Goal: Task Accomplishment & Management: Complete application form

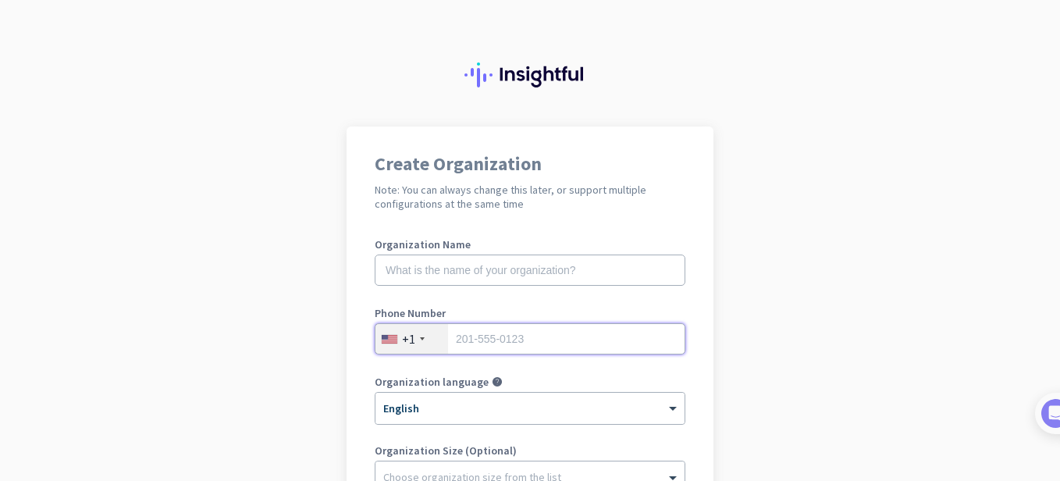
click at [565, 347] on input "tel" at bounding box center [530, 338] width 311 height 31
type input "5103316224"
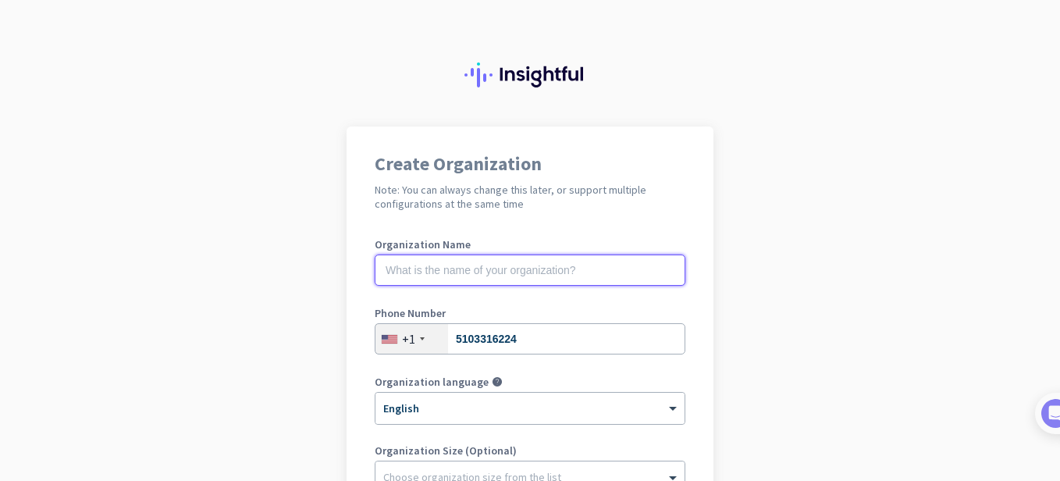
type input "[GEOGRAPHIC_DATA]"
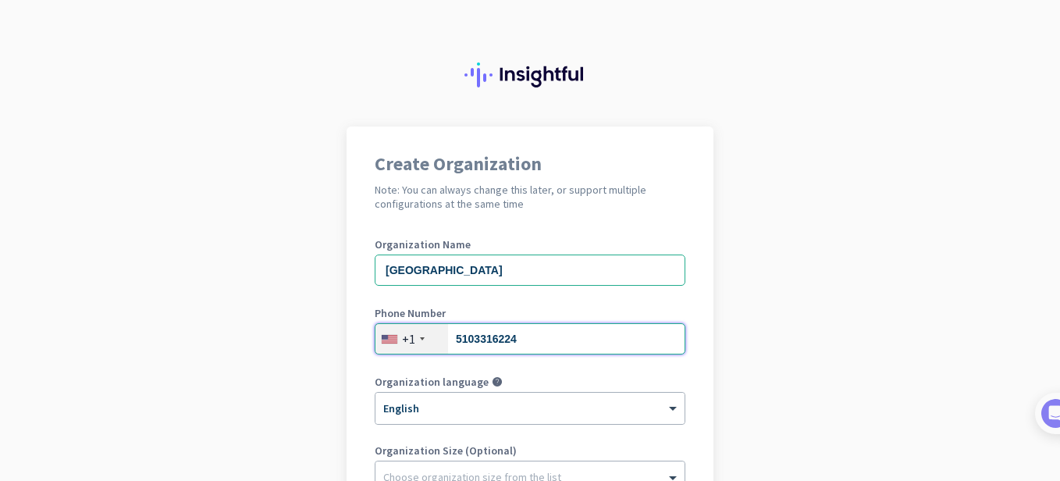
type input "2142939764"
click at [566, 272] on input "[GEOGRAPHIC_DATA]" at bounding box center [530, 269] width 311 height 31
type input "ai trainer"
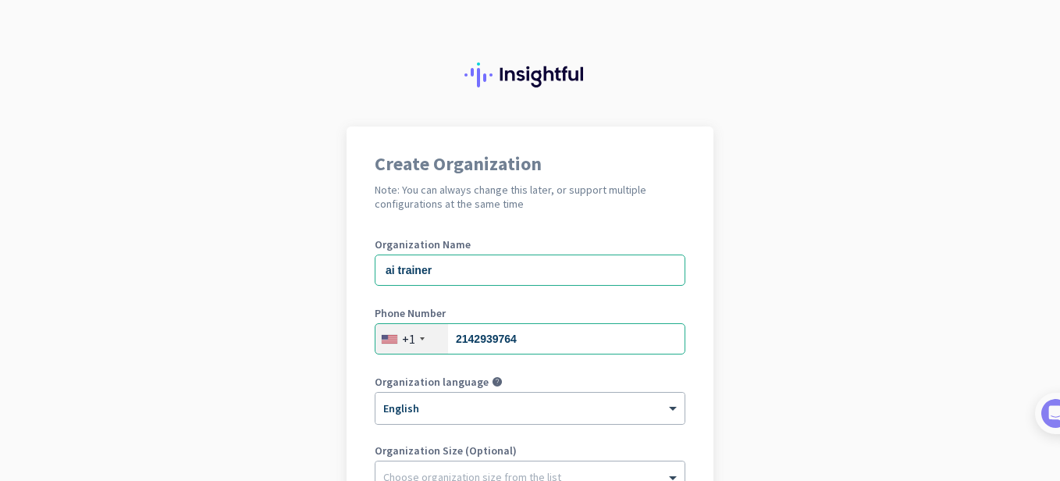
click at [822, 323] on app-onboarding-organization "Create Organization Note: You can always change this later, or support multiple…" at bounding box center [530, 464] width 1060 height 676
click at [551, 346] on input "2142939764" at bounding box center [530, 338] width 311 height 31
type input "5103316224"
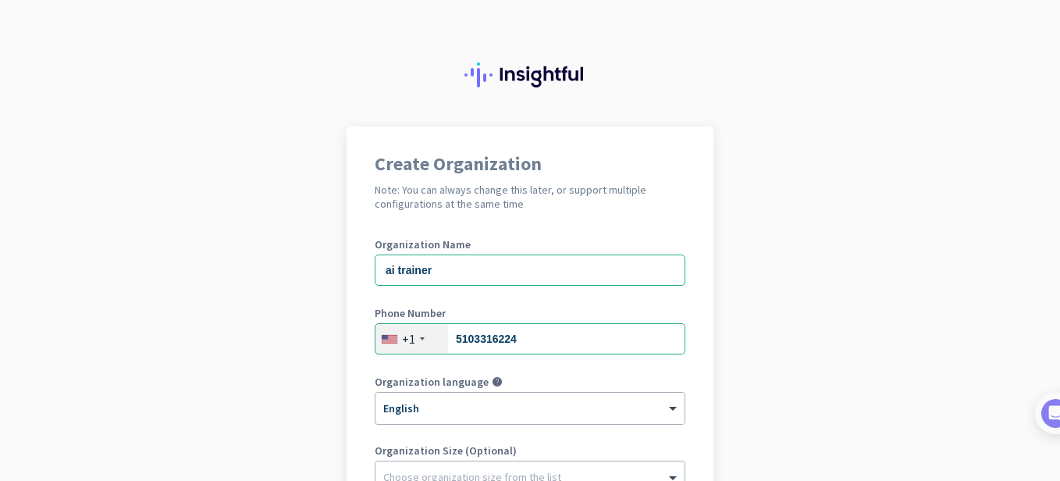
click at [760, 373] on app-onboarding-organization "Create Organization Note: You can always change this later, or support multiple…" at bounding box center [530, 464] width 1060 height 676
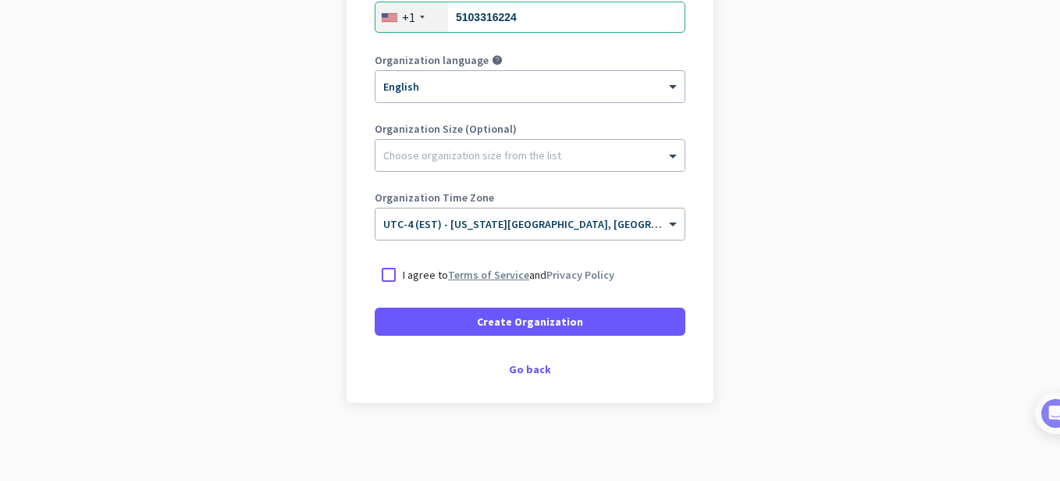
click at [494, 279] on link "Terms of Service" at bounding box center [488, 275] width 81 height 14
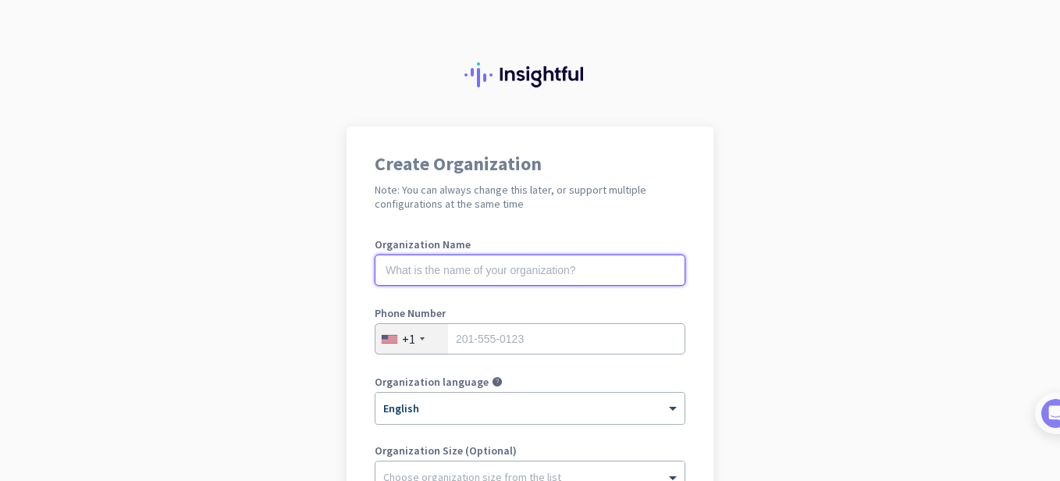
click at [566, 268] on input "text" at bounding box center [530, 269] width 311 height 31
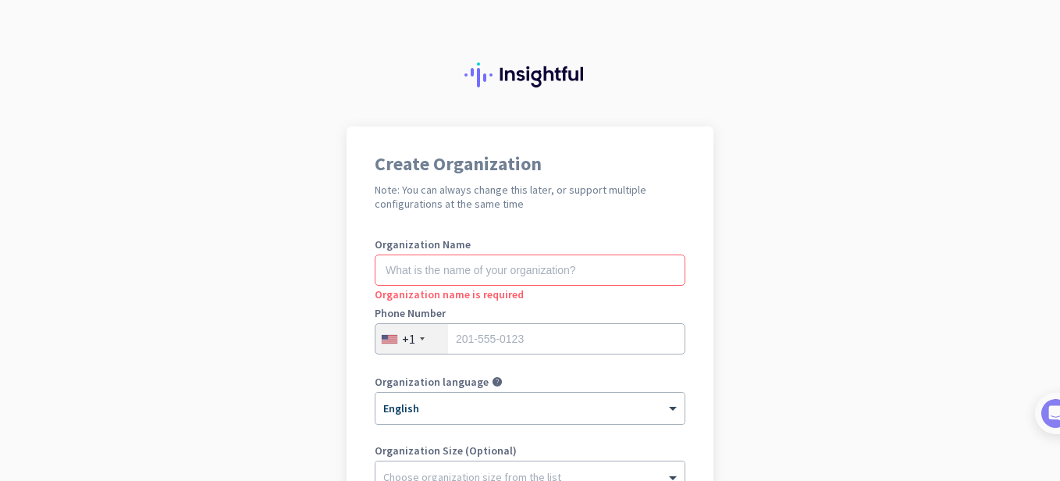
click at [805, 307] on app-onboarding-organization "Create Organization Note: You can always change this later, or support multiple…" at bounding box center [530, 464] width 1060 height 676
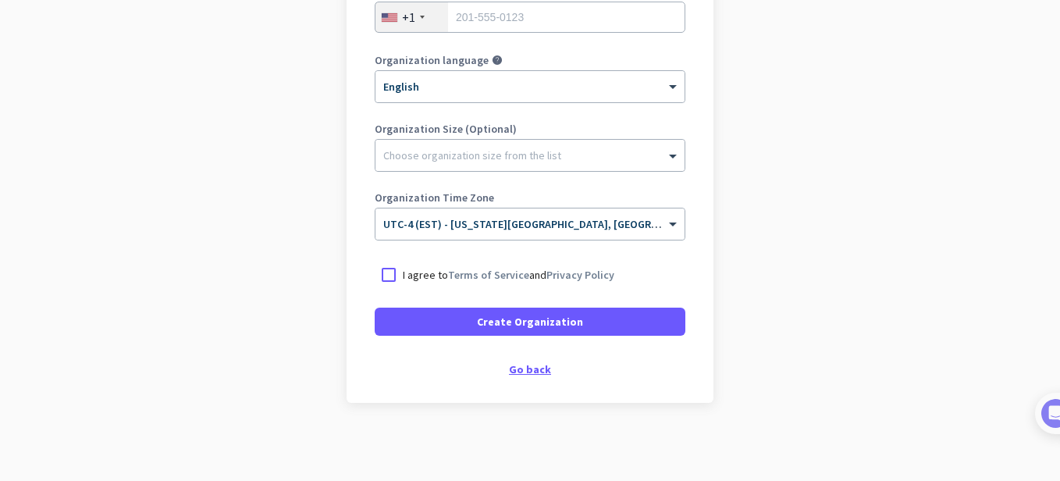
click at [526, 365] on div "Go back" at bounding box center [530, 369] width 311 height 11
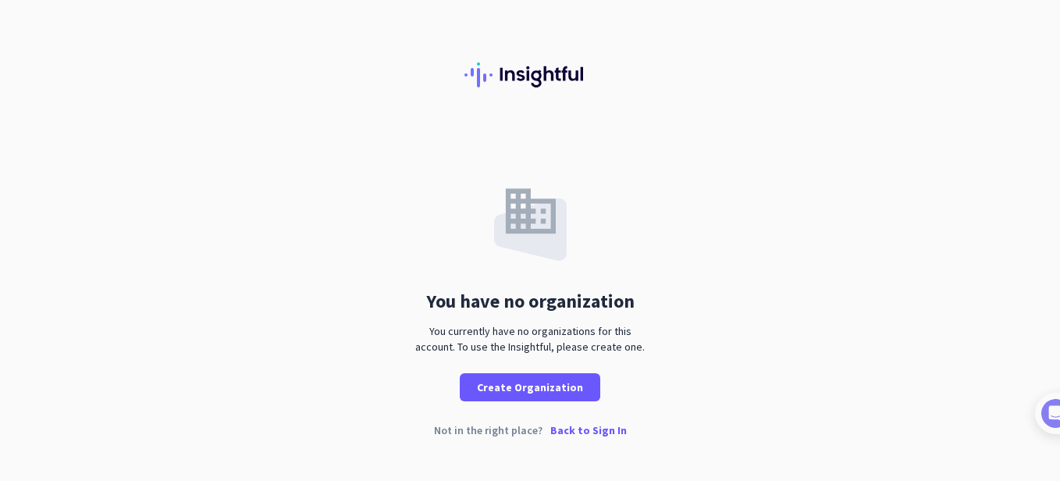
click at [581, 431] on p "Back to Sign In" at bounding box center [588, 429] width 76 height 11
